Goal: Transaction & Acquisition: Subscribe to service/newsletter

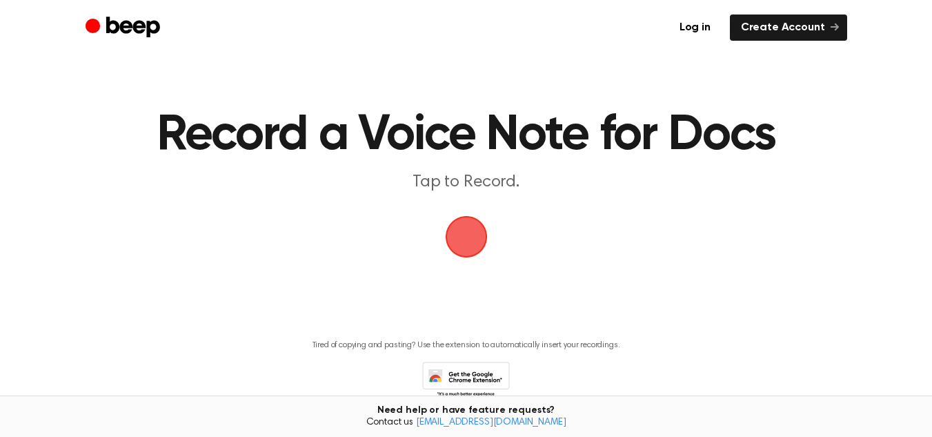
click at [767, 335] on div "Tired of copying and pasting? Use the extension to automatically insert your re…" at bounding box center [466, 364] width 899 height 70
click at [801, 28] on link "Create Account" at bounding box center [788, 27] width 117 height 26
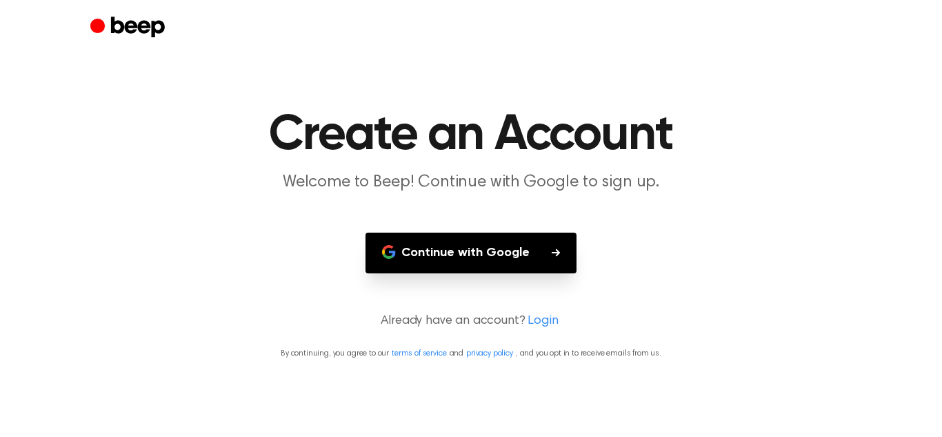
click at [546, 255] on button "Continue with Google" at bounding box center [471, 252] width 211 height 41
click at [497, 232] on button "Continue with Google" at bounding box center [471, 252] width 211 height 41
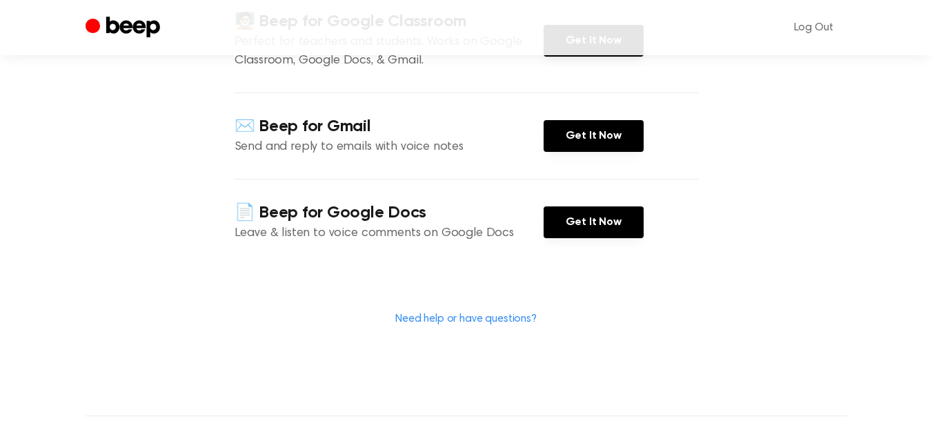
scroll to position [465, 0]
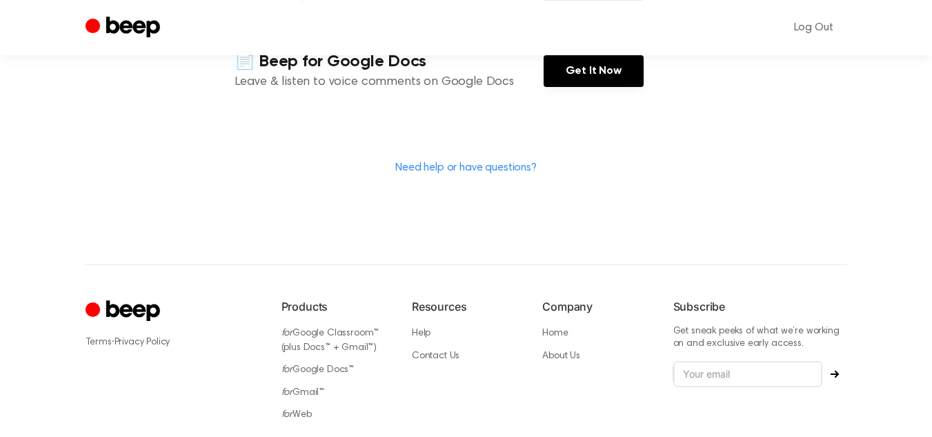
click at [882, 300] on footer "Terms · Privacy Policy Products for Google Classroom™ (plus Docs™ + Gmail™) for…" at bounding box center [466, 397] width 932 height 266
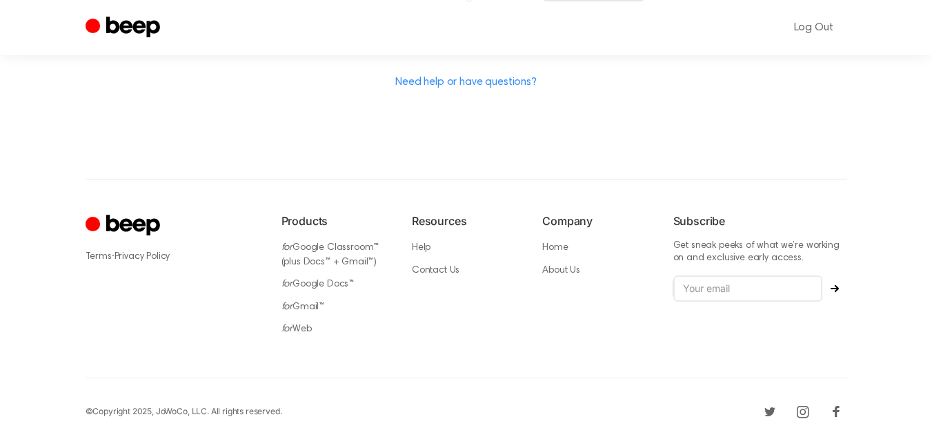
click at [803, 406] on icon "Instagram" at bounding box center [803, 411] width 22 height 22
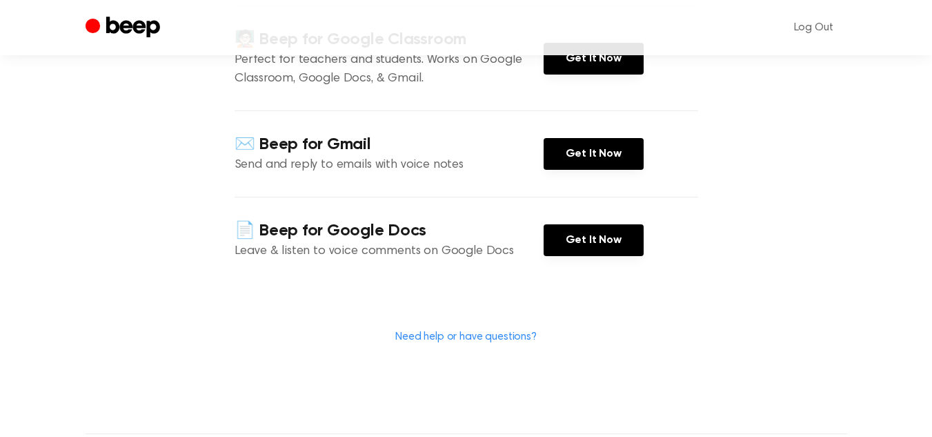
scroll to position [208, 0]
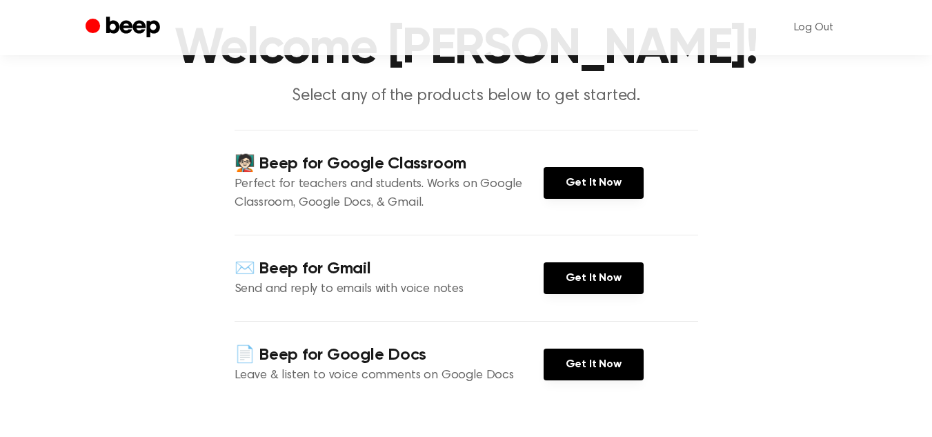
click at [694, 341] on div "📄 Beep for Google Docs Leave & listen to voice comments on Google Docs Get It N…" at bounding box center [467, 364] width 464 height 86
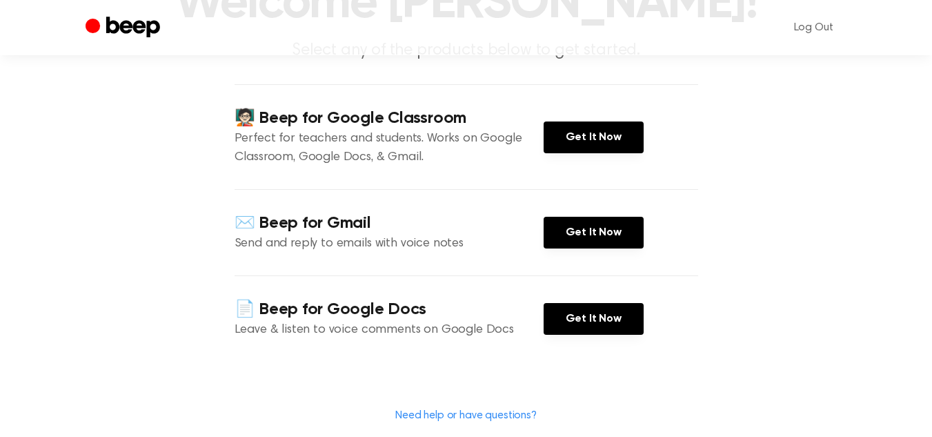
scroll to position [132, 0]
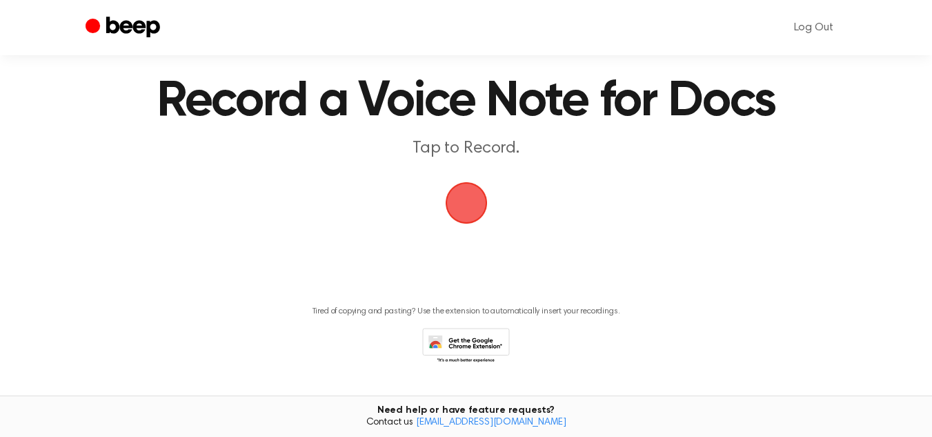
scroll to position [63, 0]
